Goal: Information Seeking & Learning: Learn about a topic

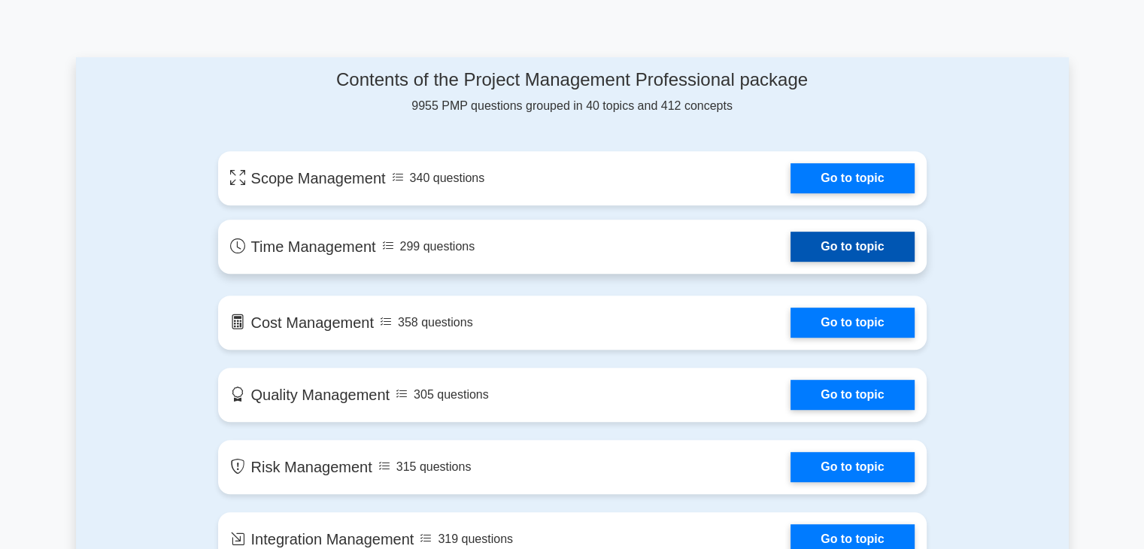
scroll to position [752, 0]
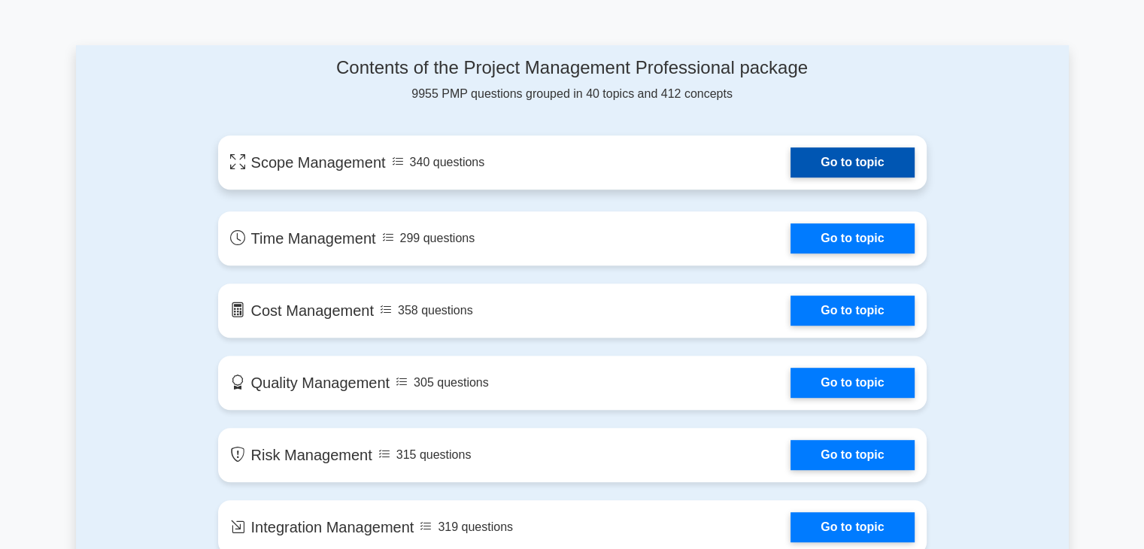
click at [881, 164] on link "Go to topic" at bounding box center [851, 162] width 123 height 30
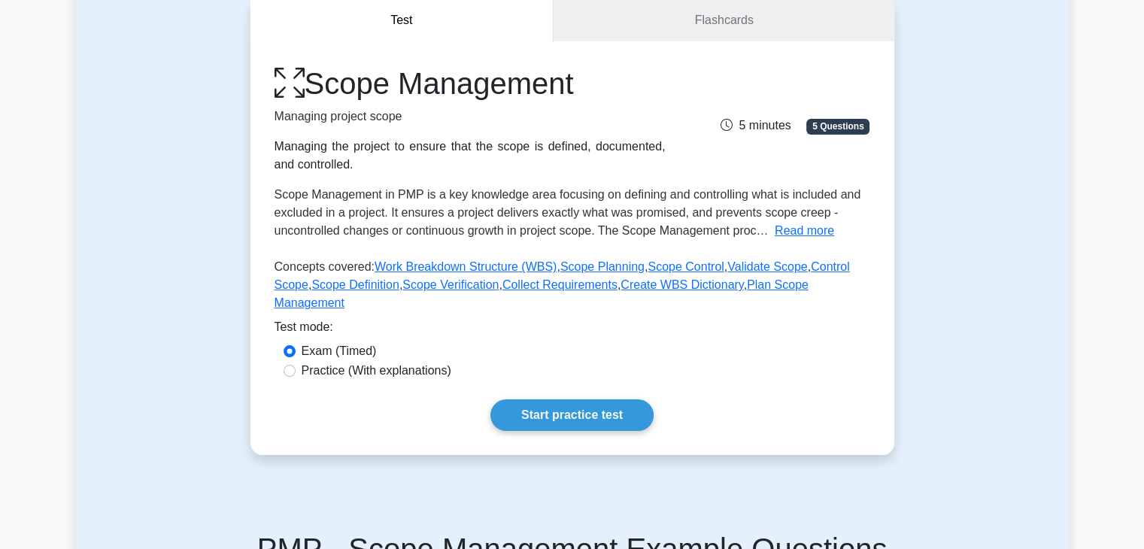
scroll to position [75, 0]
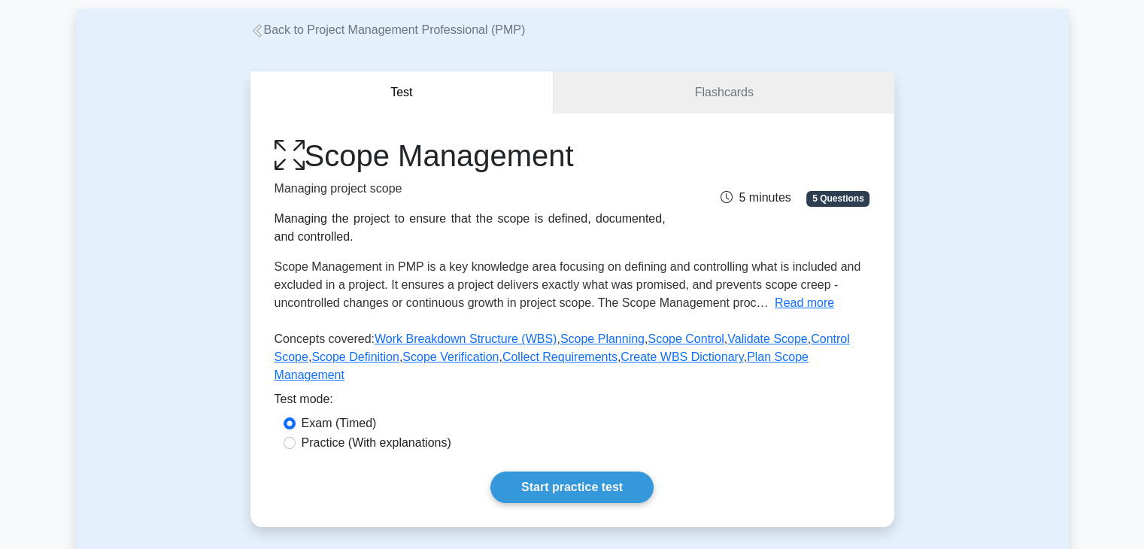
click at [332, 434] on label "Practice (With explanations)" at bounding box center [377, 443] width 150 height 18
click at [296, 437] on input "Practice (With explanations)" at bounding box center [290, 443] width 12 height 12
radio input "true"
click at [527, 472] on link "Start practice test" at bounding box center [571, 488] width 163 height 32
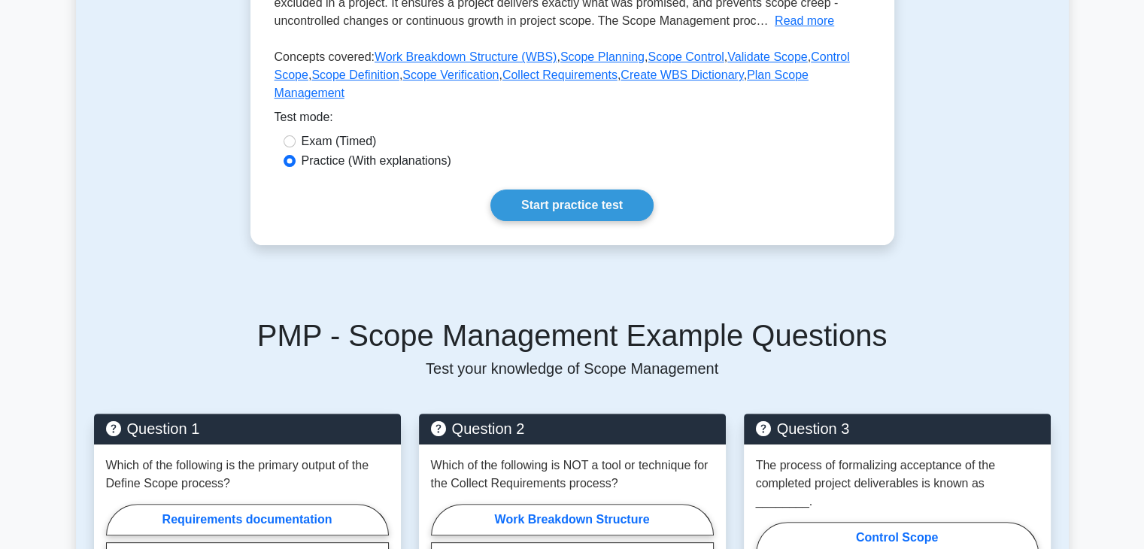
scroll to position [602, 0]
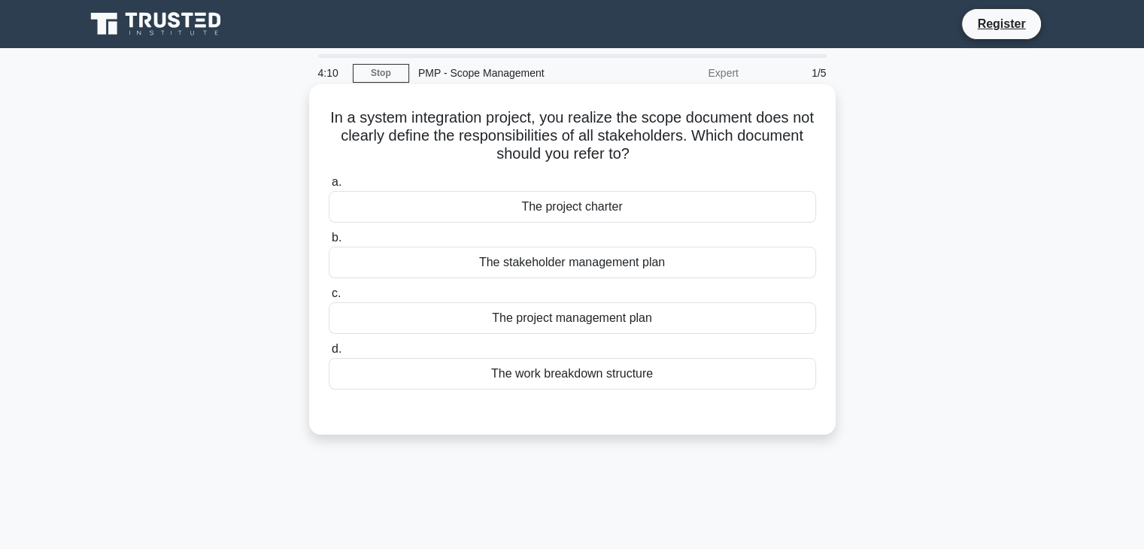
click at [590, 328] on div "The project management plan" at bounding box center [572, 318] width 487 height 32
click at [329, 299] on input "c. The project management plan" at bounding box center [329, 294] width 0 height 10
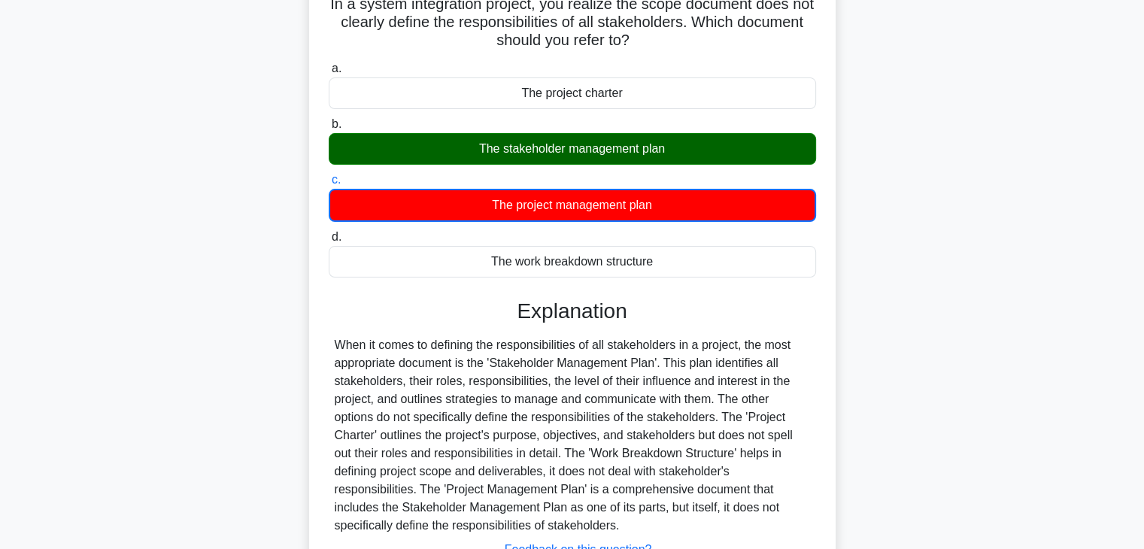
scroll to position [189, 0]
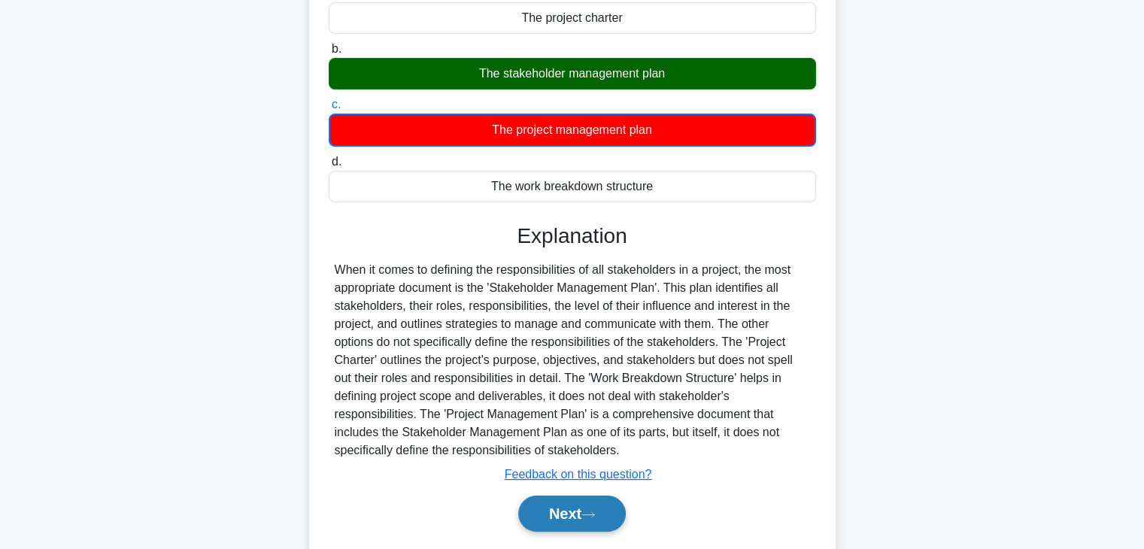
click at [547, 513] on button "Next" at bounding box center [572, 514] width 108 height 36
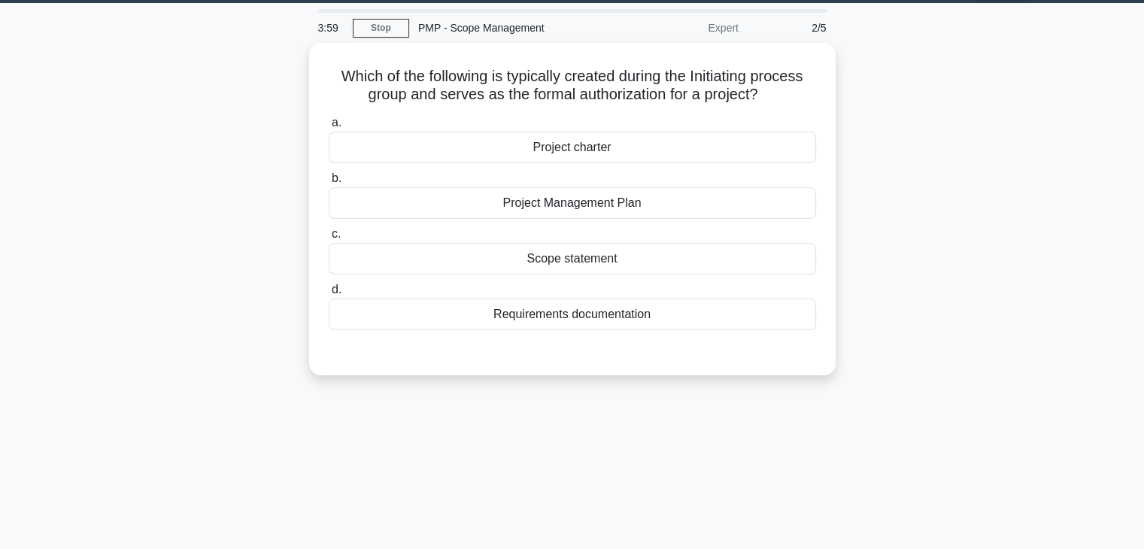
scroll to position [38, 0]
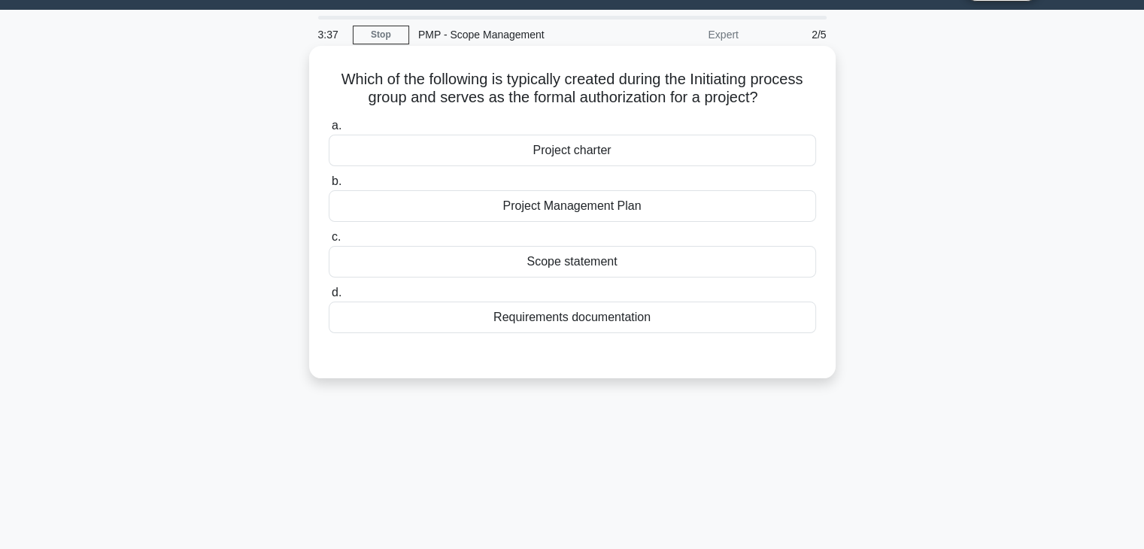
click at [564, 319] on div "Requirements documentation" at bounding box center [572, 318] width 487 height 32
click at [329, 298] on input "d. Requirements documentation" at bounding box center [329, 293] width 0 height 10
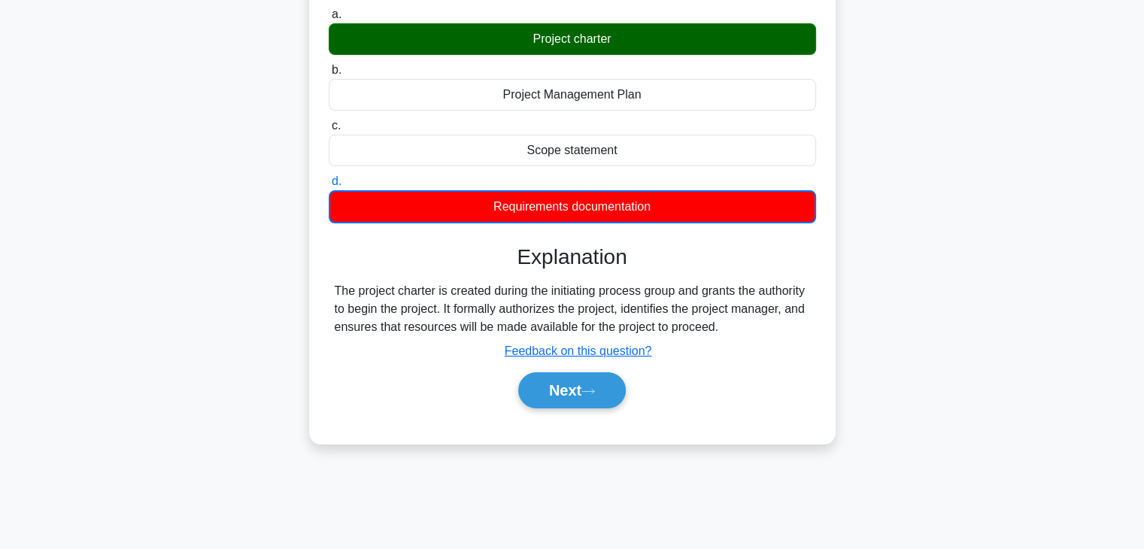
scroll to position [189, 0]
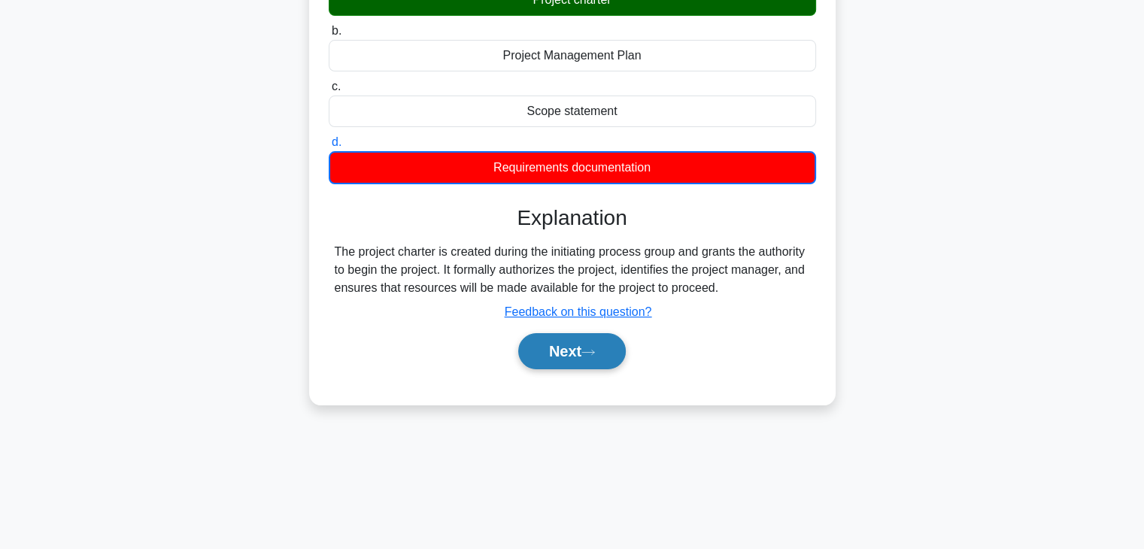
click at [590, 344] on button "Next" at bounding box center [572, 351] width 108 height 36
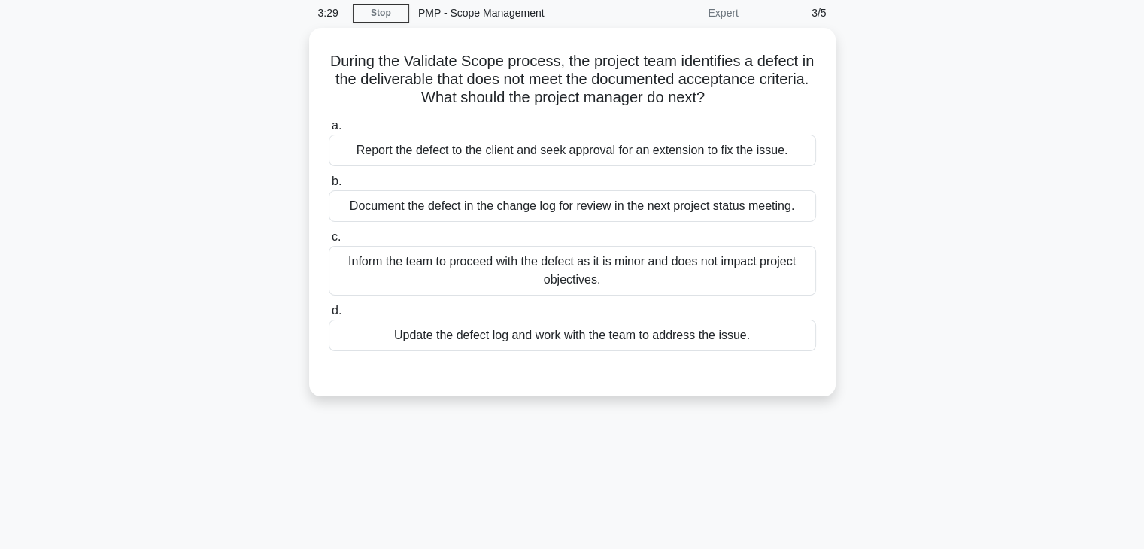
scroll to position [38, 0]
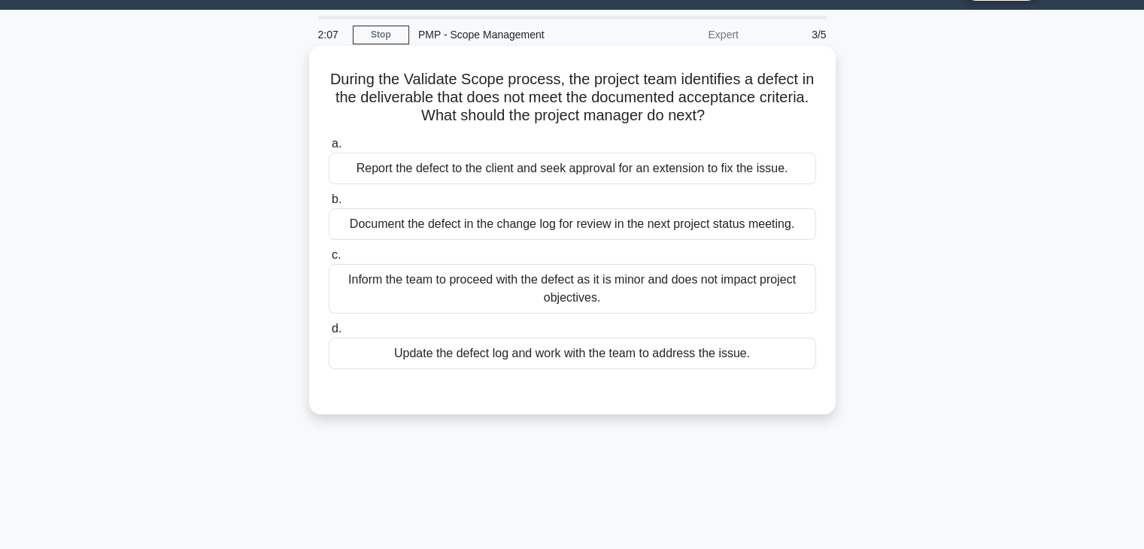
click at [463, 226] on div "Document the defect in the change log for review in the next project status mee…" at bounding box center [572, 224] width 487 height 32
click at [329, 205] on input "b. Document the defect in the change log for review in the next project status …" at bounding box center [329, 200] width 0 height 10
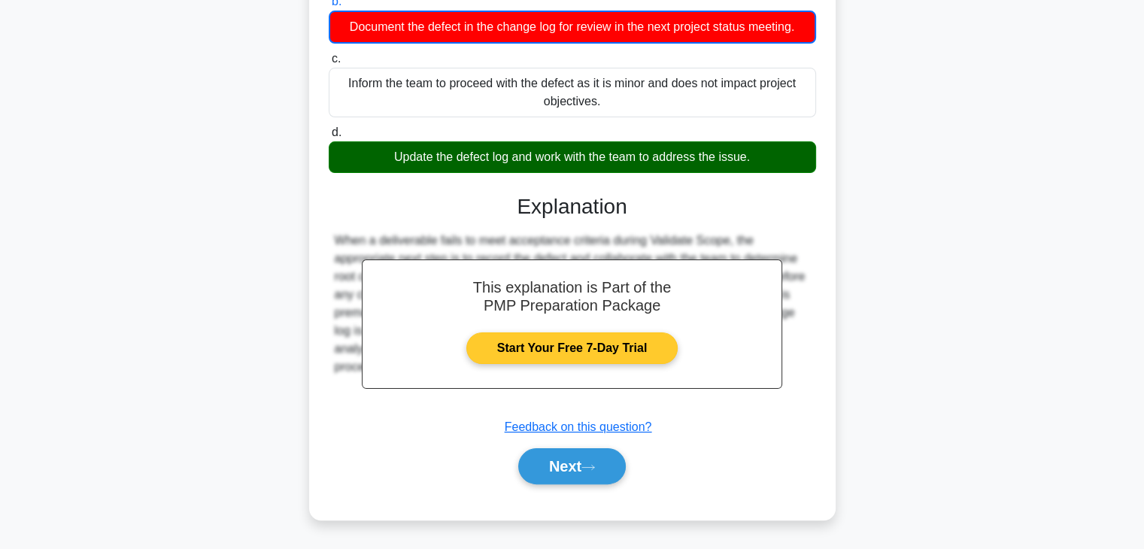
scroll to position [264, 0]
